Goal: Transaction & Acquisition: Book appointment/travel/reservation

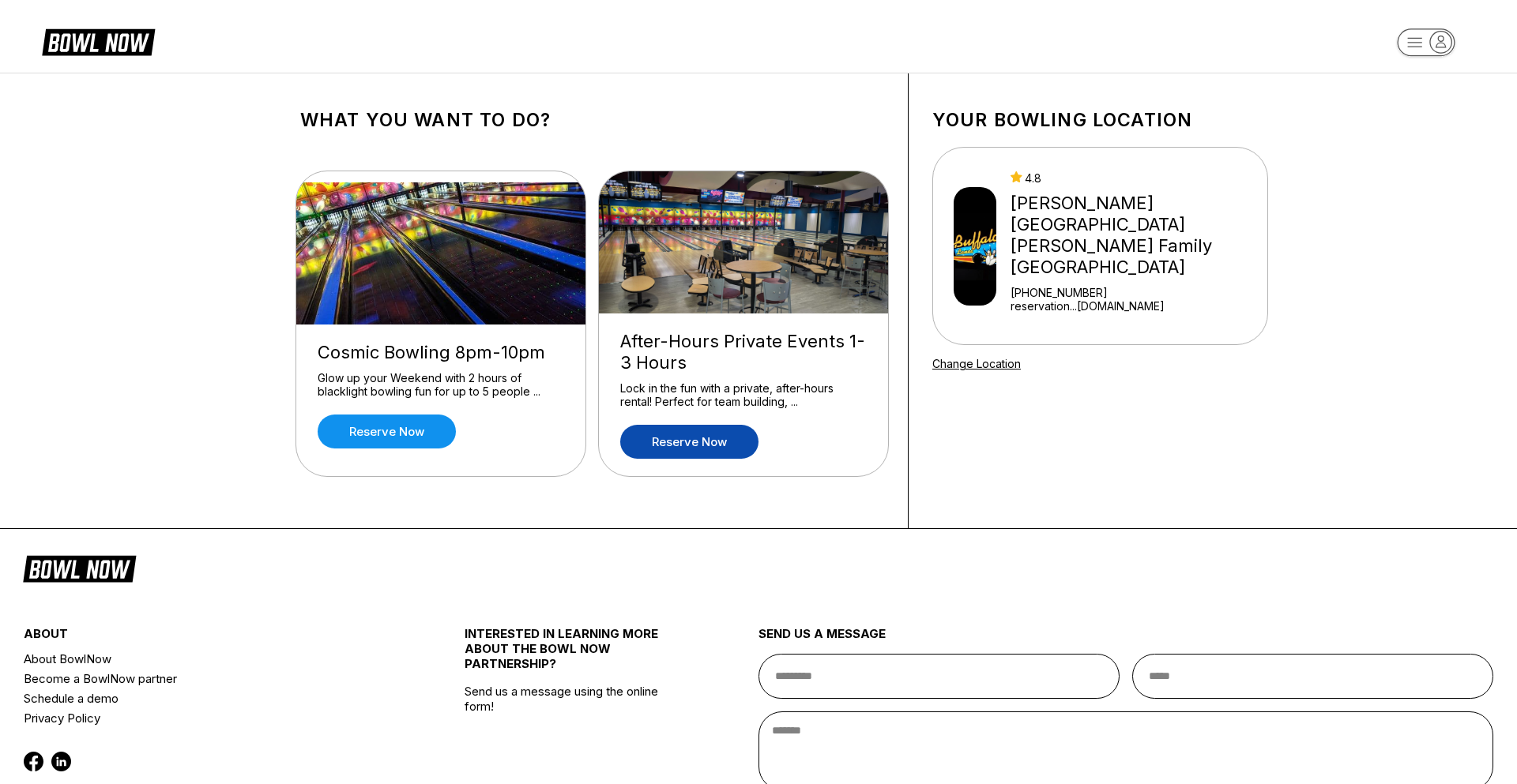
click at [696, 445] on link "Reserve now" at bounding box center [689, 441] width 138 height 34
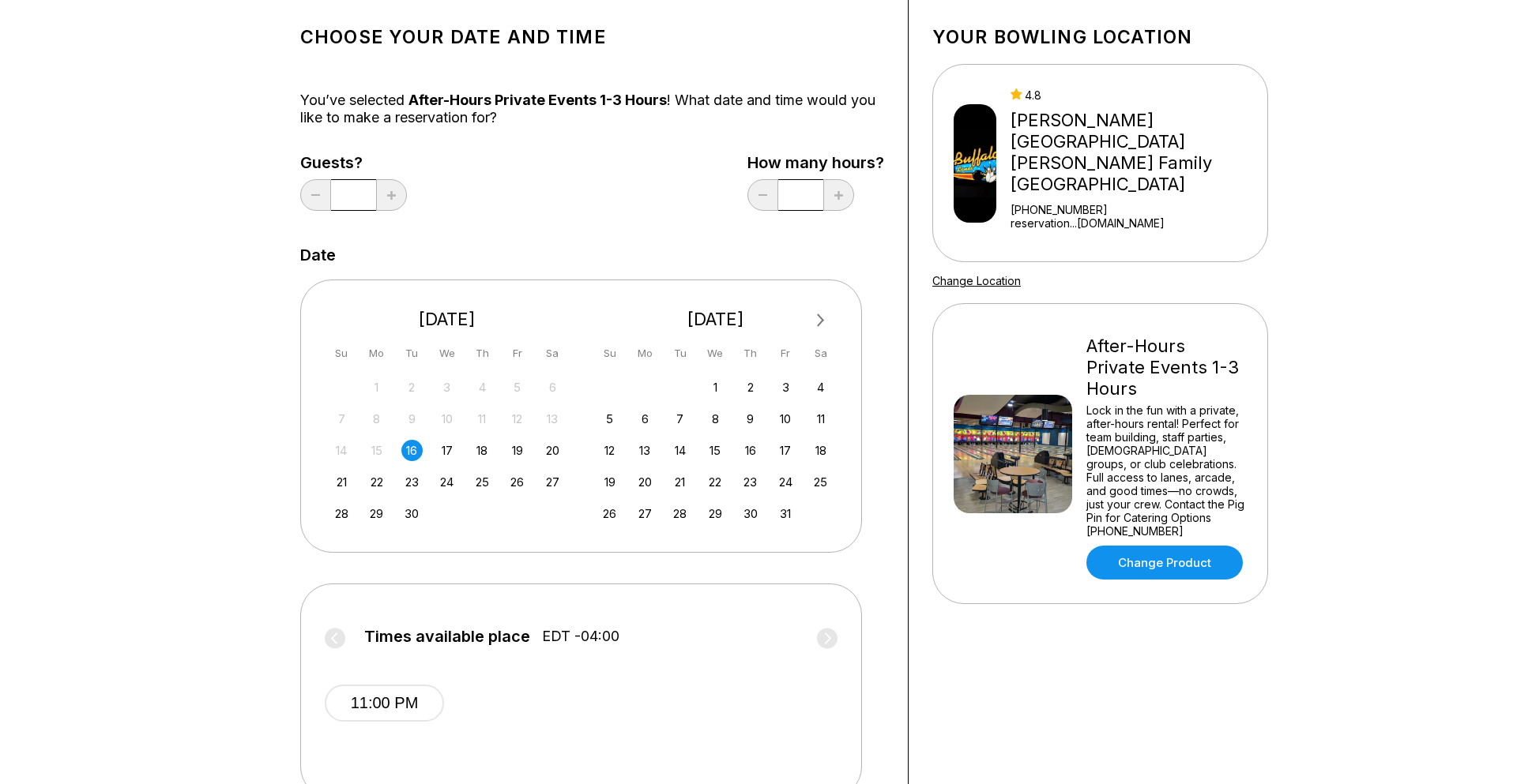
scroll to position [89, 0]
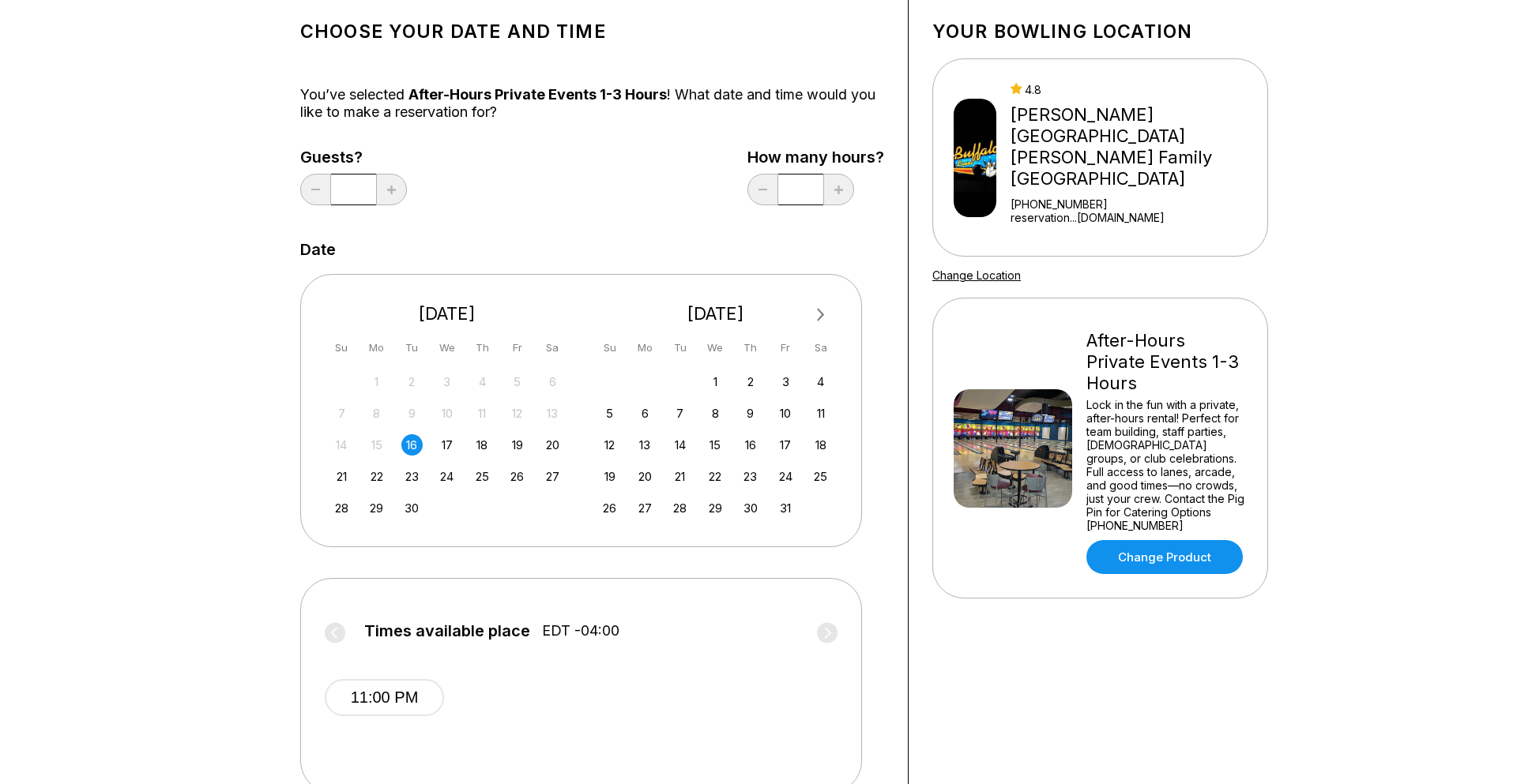
click at [826, 309] on button "Next Month" at bounding box center [821, 315] width 25 height 25
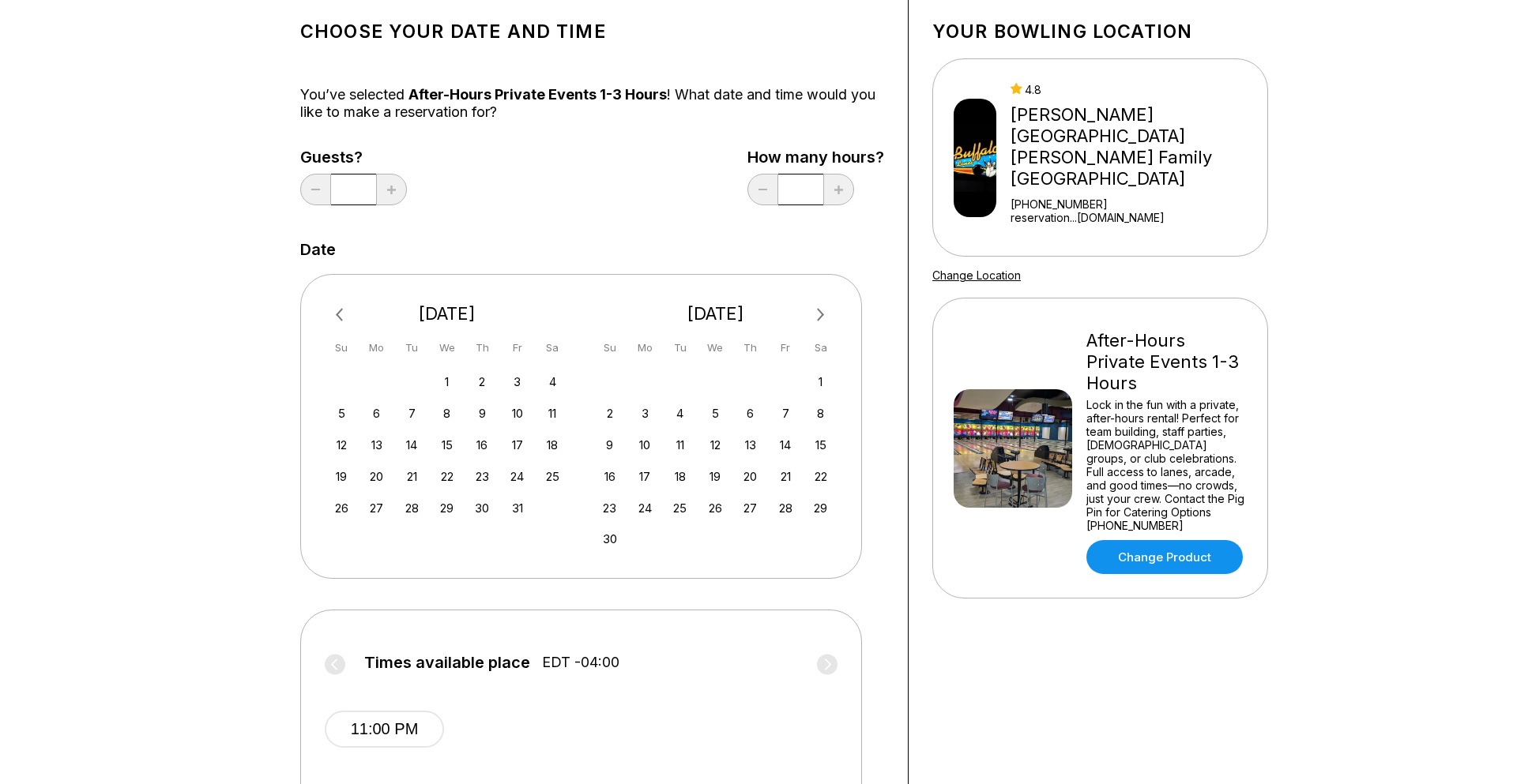
click at [826, 309] on button "Next Month" at bounding box center [821, 315] width 25 height 25
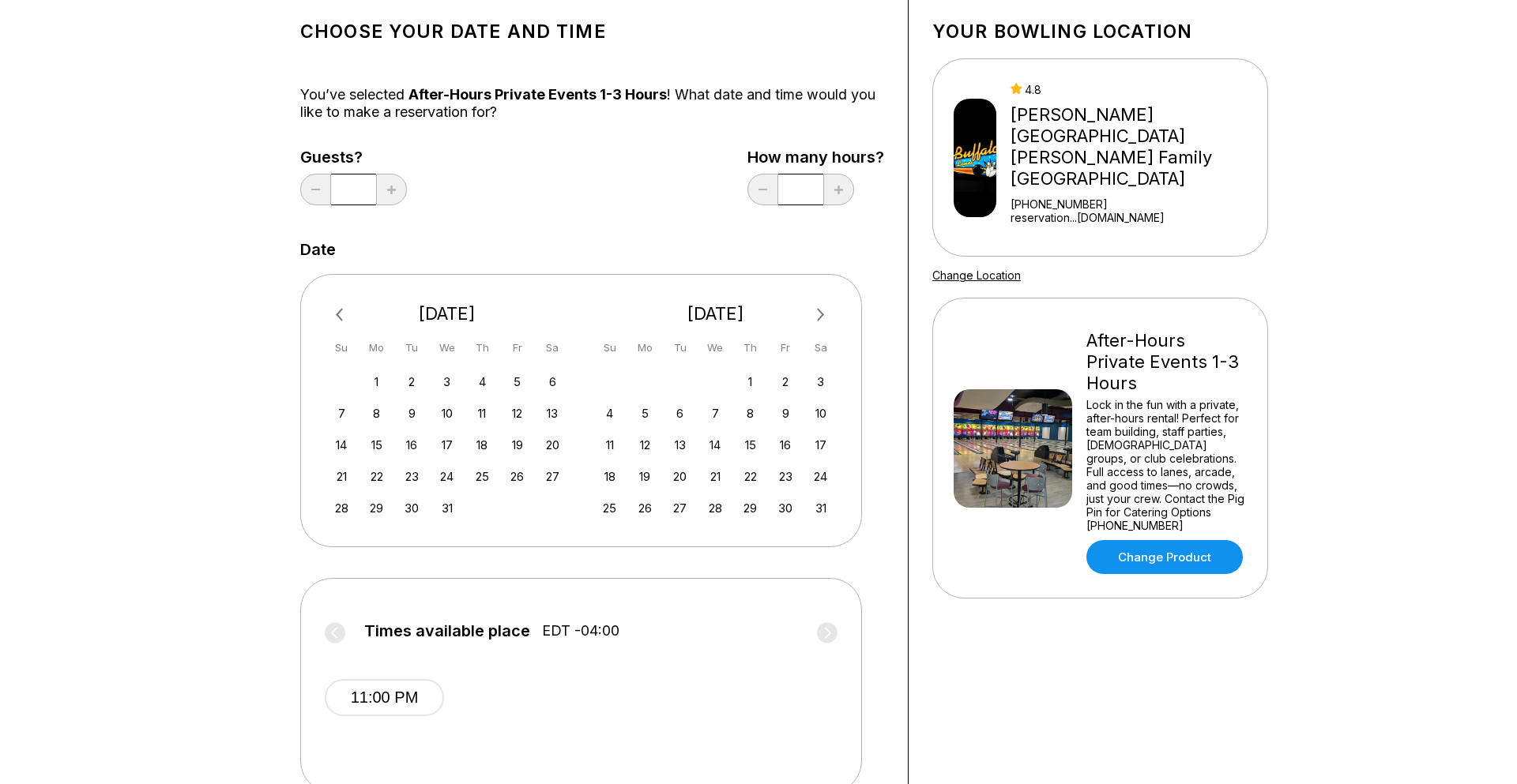
click at [826, 309] on button "Next Month" at bounding box center [821, 315] width 25 height 25
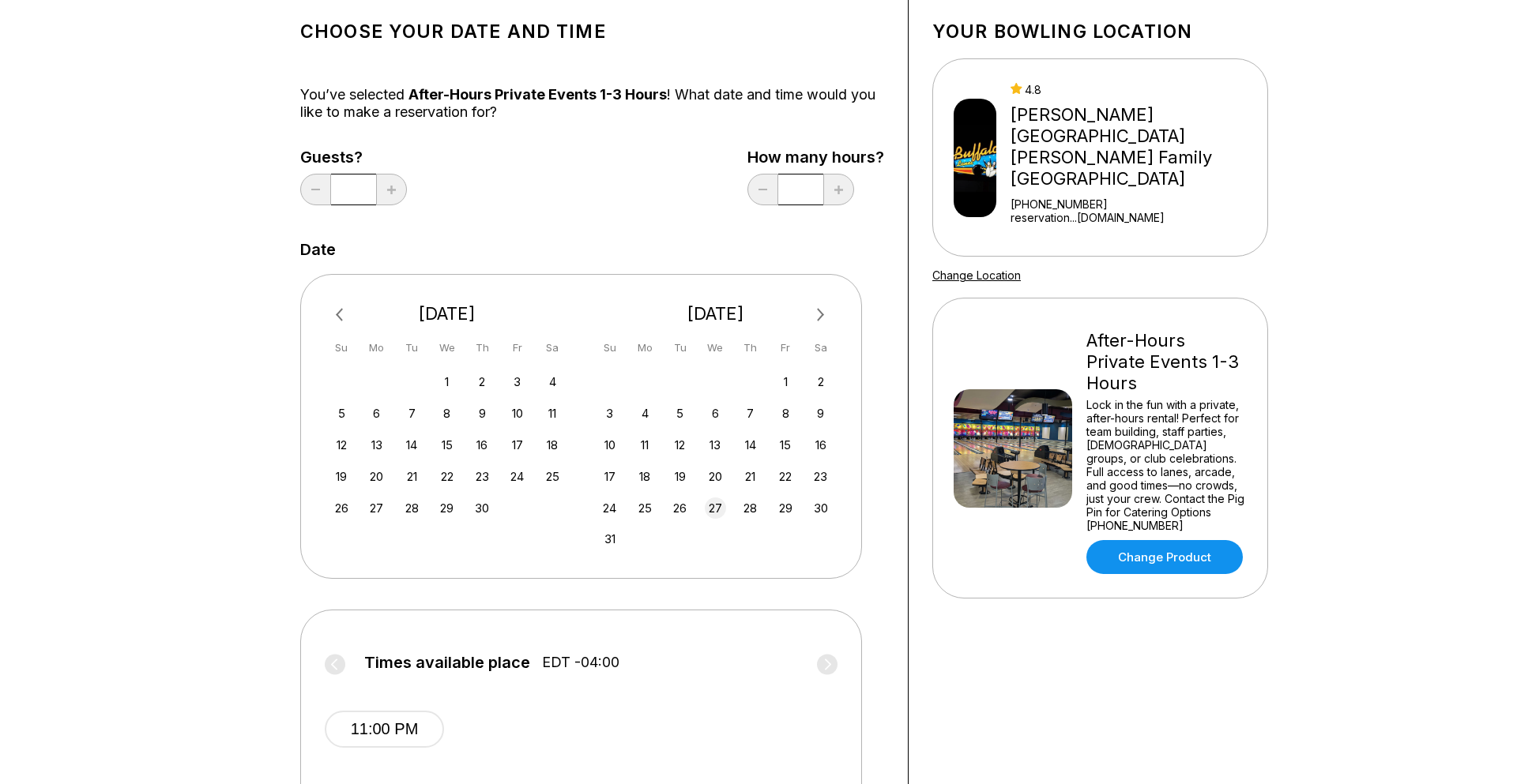
click at [712, 508] on div "27" at bounding box center [715, 508] width 21 height 21
click at [790, 509] on div "29" at bounding box center [786, 508] width 21 height 21
click at [784, 477] on div "22" at bounding box center [786, 477] width 21 height 21
